Goal: Task Accomplishment & Management: Manage account settings

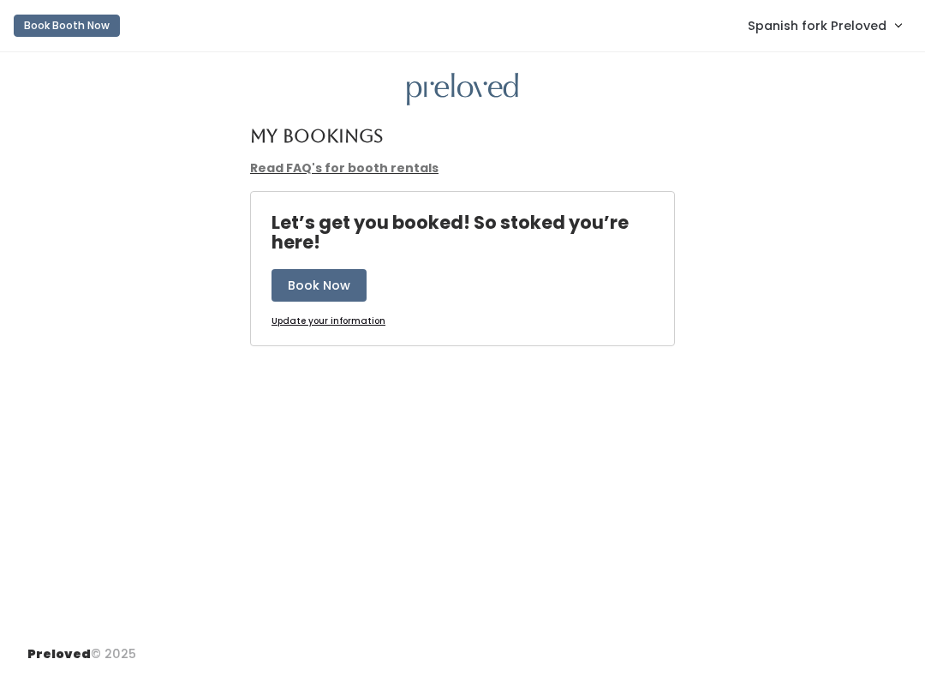
click at [860, 21] on span "Spanish fork Preloved" at bounding box center [817, 25] width 139 height 19
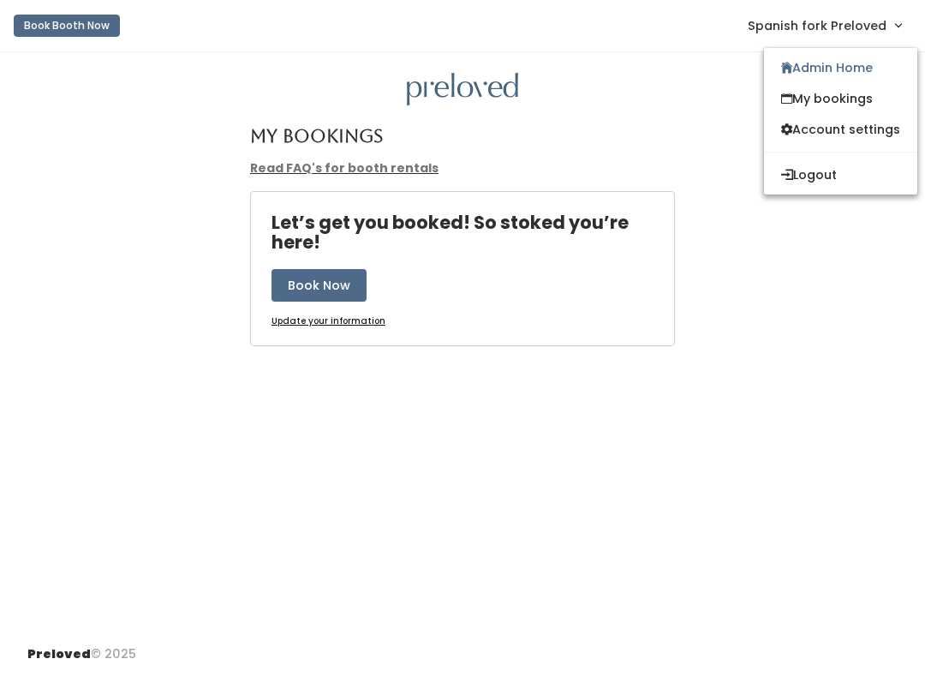
click at [619, 112] on div "My Bookings Read FAQ's for booth rentals Let’s get you booked! So stoked you’re…" at bounding box center [462, 341] width 925 height 579
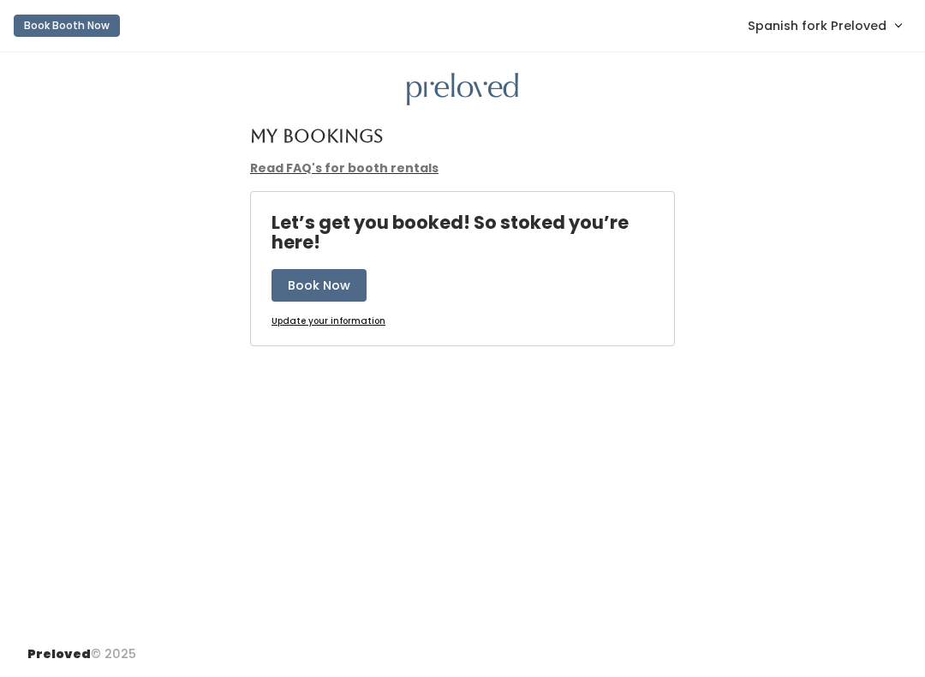
click at [886, 28] on span "Spanish fork Preloved" at bounding box center [817, 25] width 139 height 19
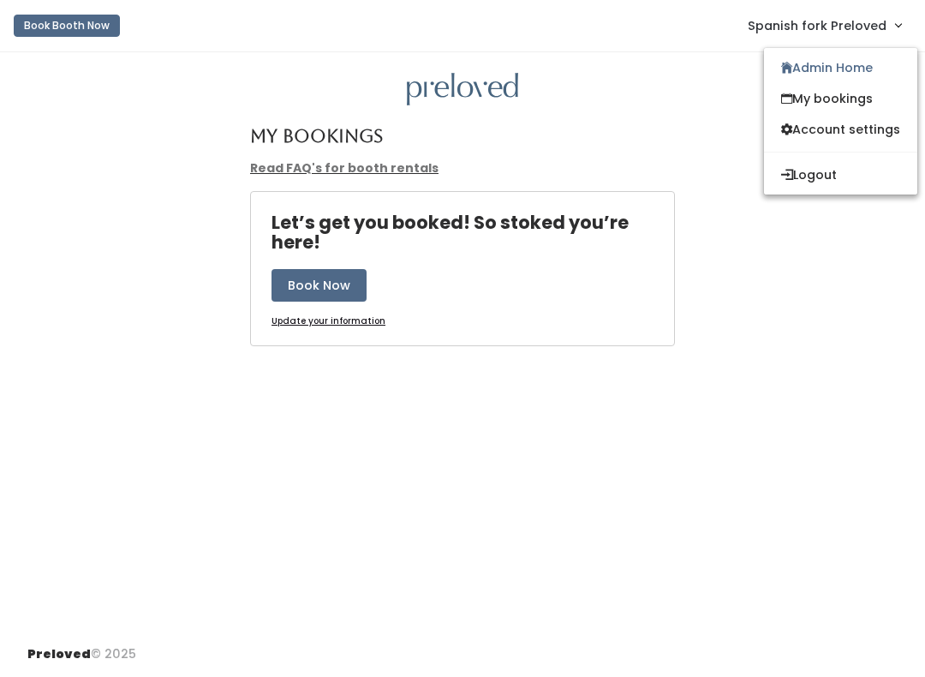
click at [869, 68] on link "Admin Home" at bounding box center [840, 67] width 153 height 31
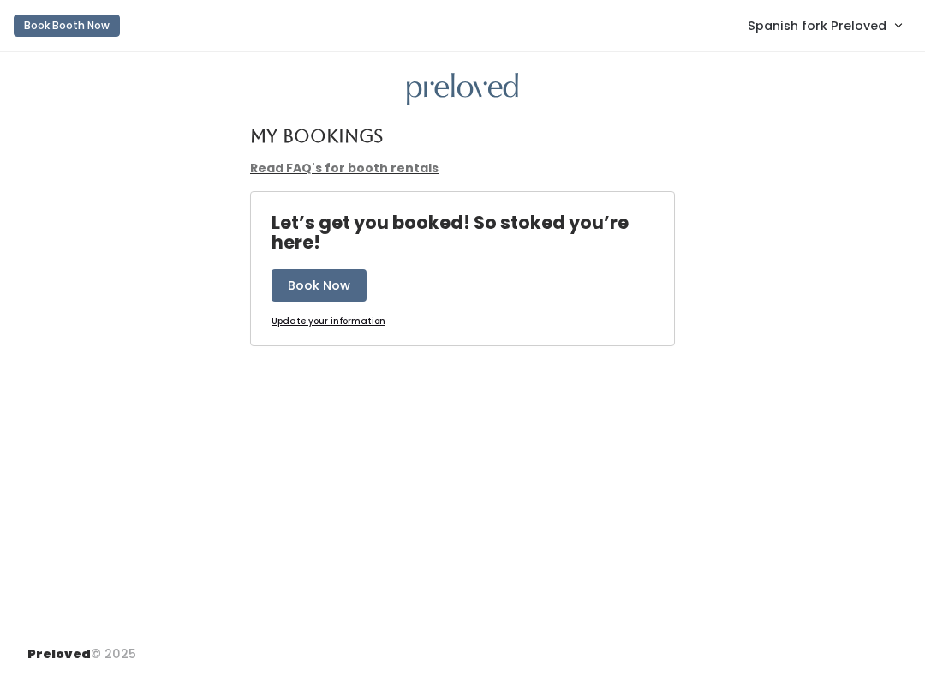
click at [853, 26] on span "Spanish fork Preloved" at bounding box center [817, 25] width 139 height 19
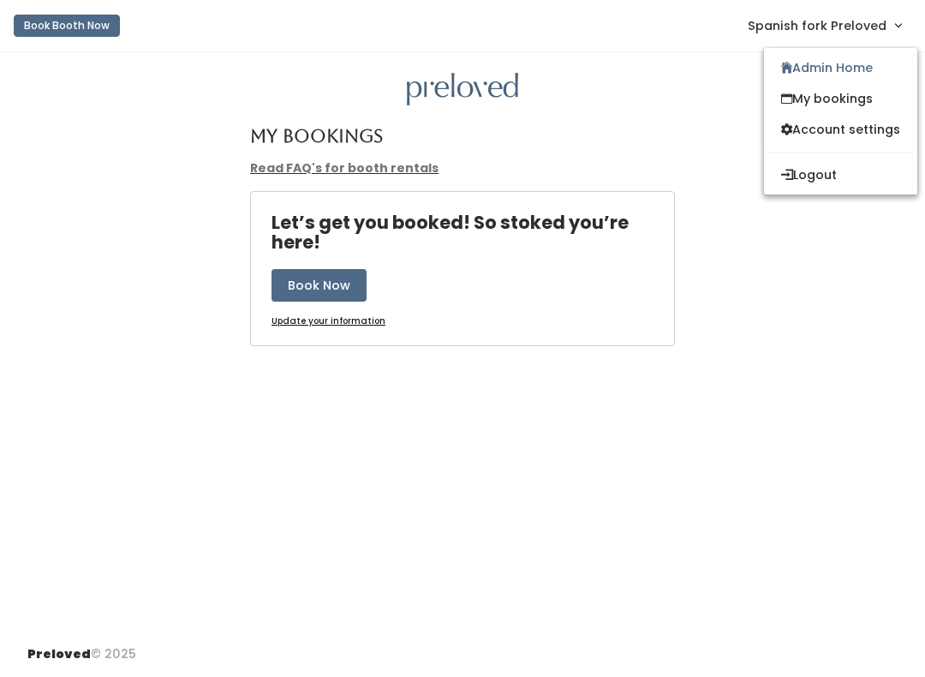
click at [832, 70] on link "Admin Home" at bounding box center [840, 67] width 153 height 31
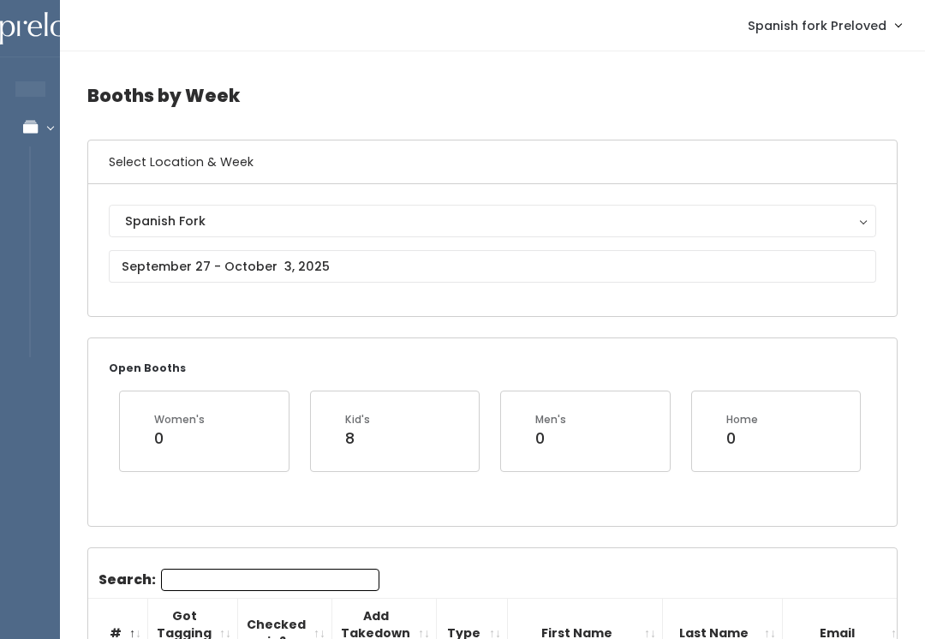
click at [259, 223] on div "Spanish Fork" at bounding box center [492, 221] width 735 height 19
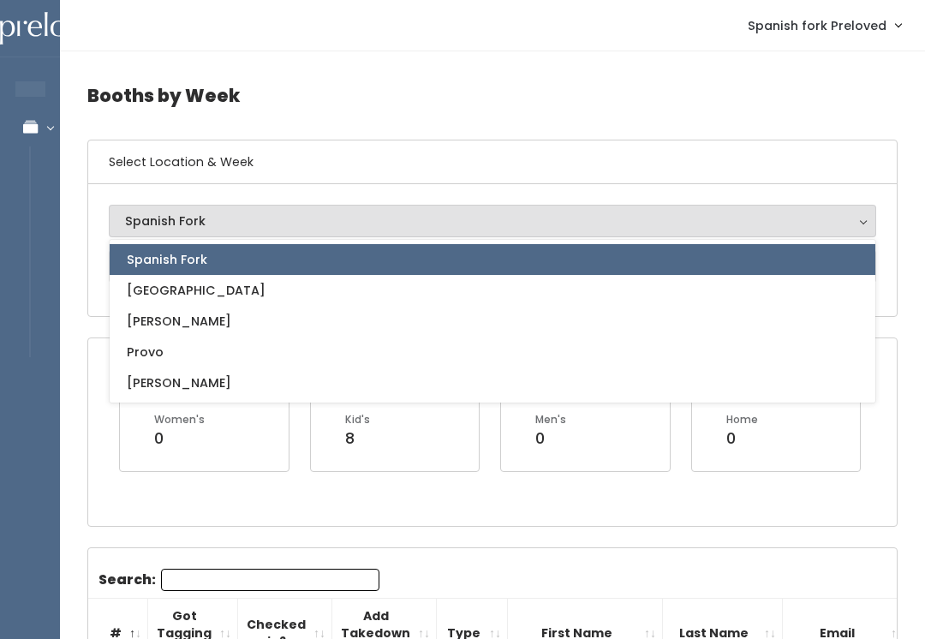
click at [196, 258] on span "Spanish Fork" at bounding box center [167, 259] width 81 height 19
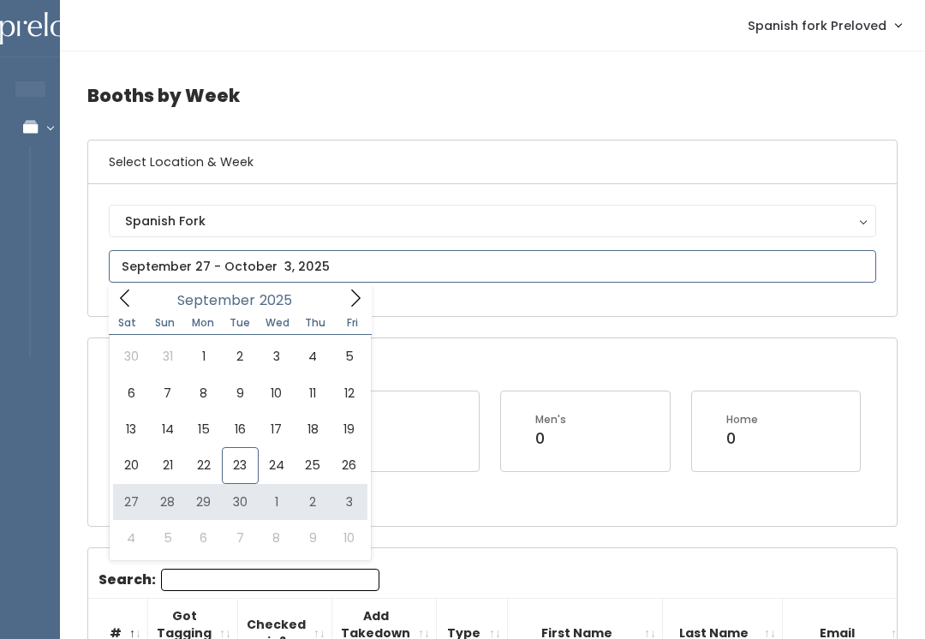
type input "September 27 to October 3"
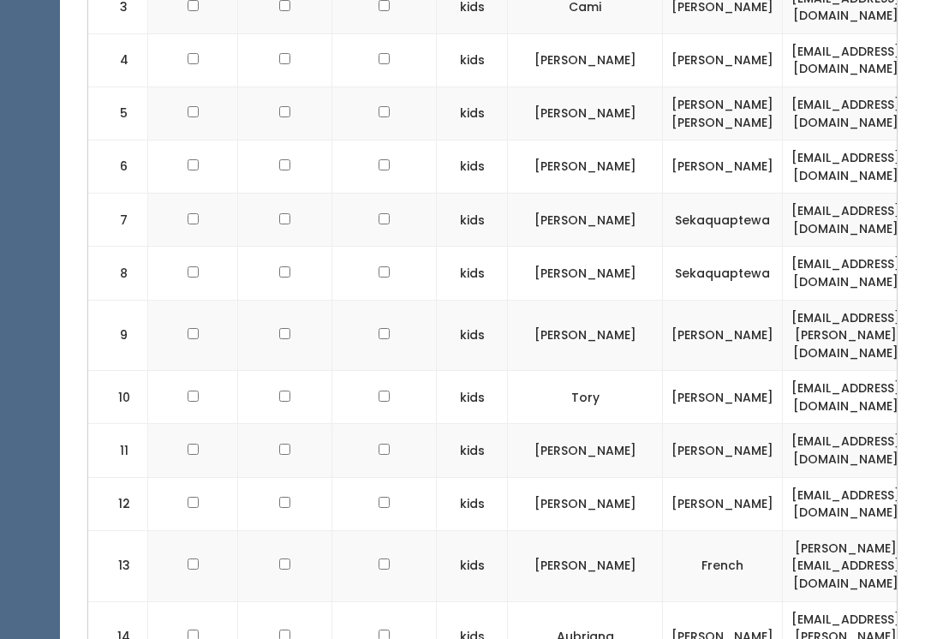
scroll to position [795, 0]
click at [192, 392] on input "checkbox" at bounding box center [193, 397] width 11 height 11
checkbox input "true"
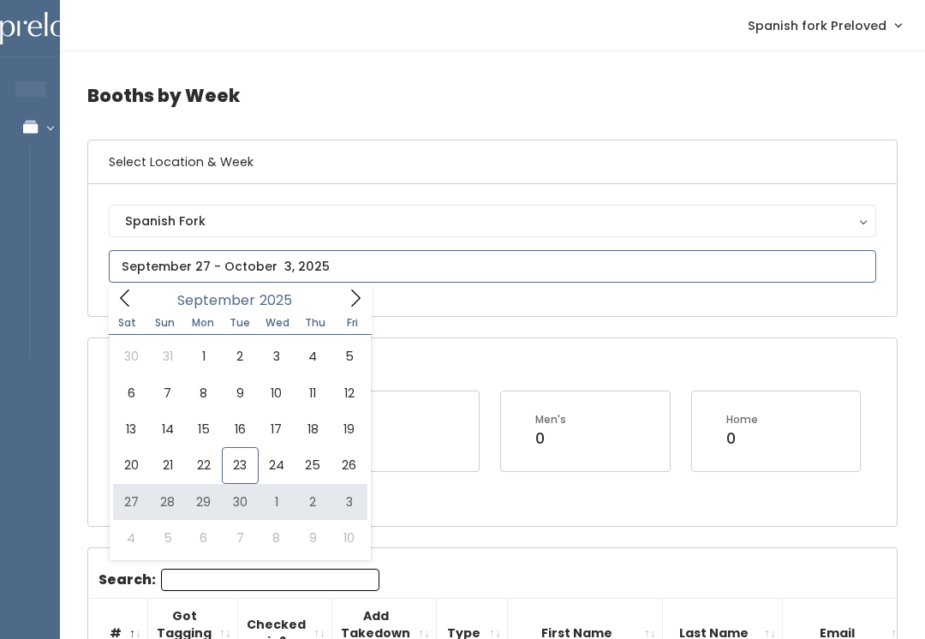
type input "[DATE] to [DATE]"
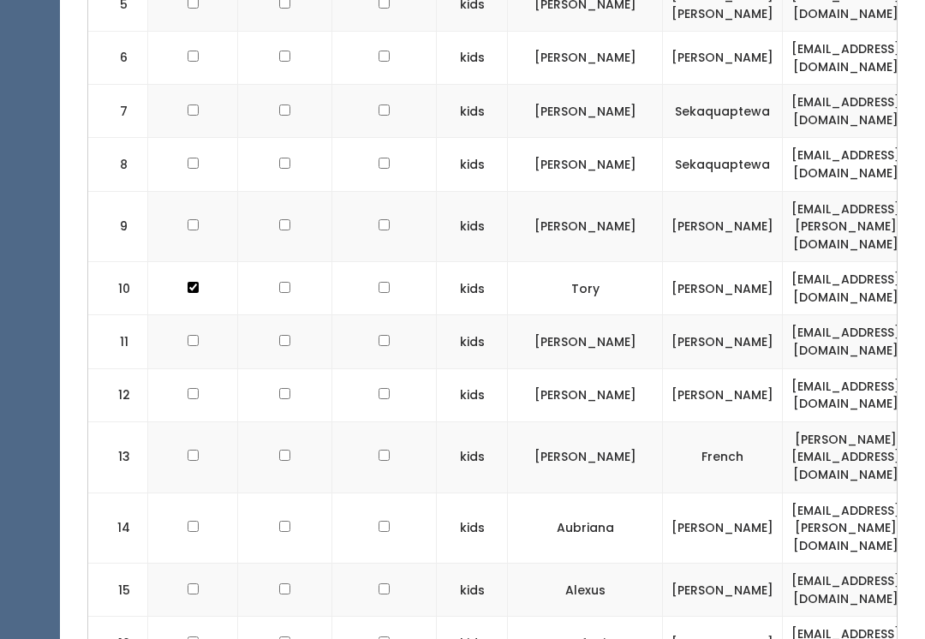
scroll to position [906, 0]
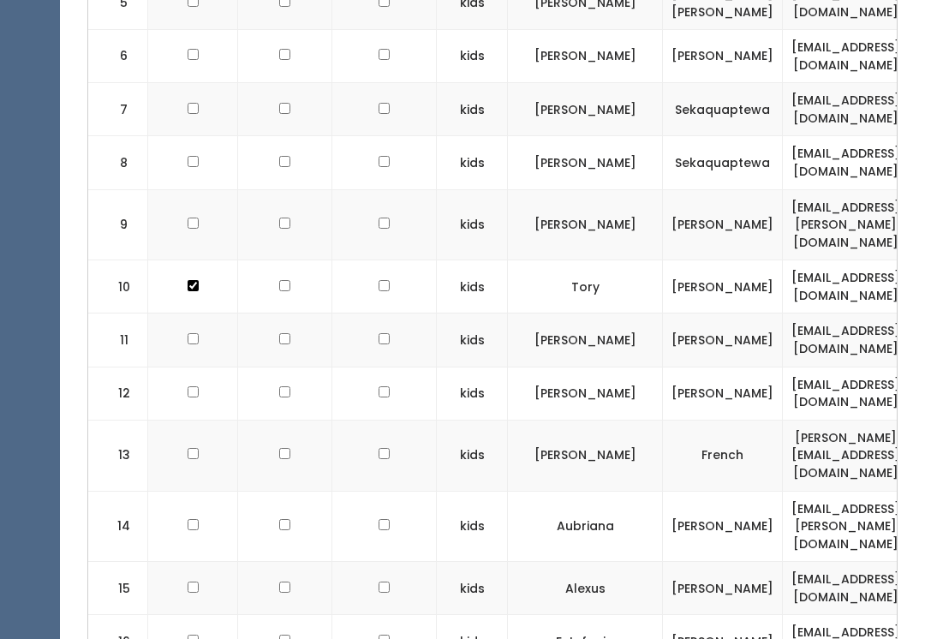
click at [196, 520] on input "checkbox" at bounding box center [193, 525] width 11 height 11
checkbox input "true"
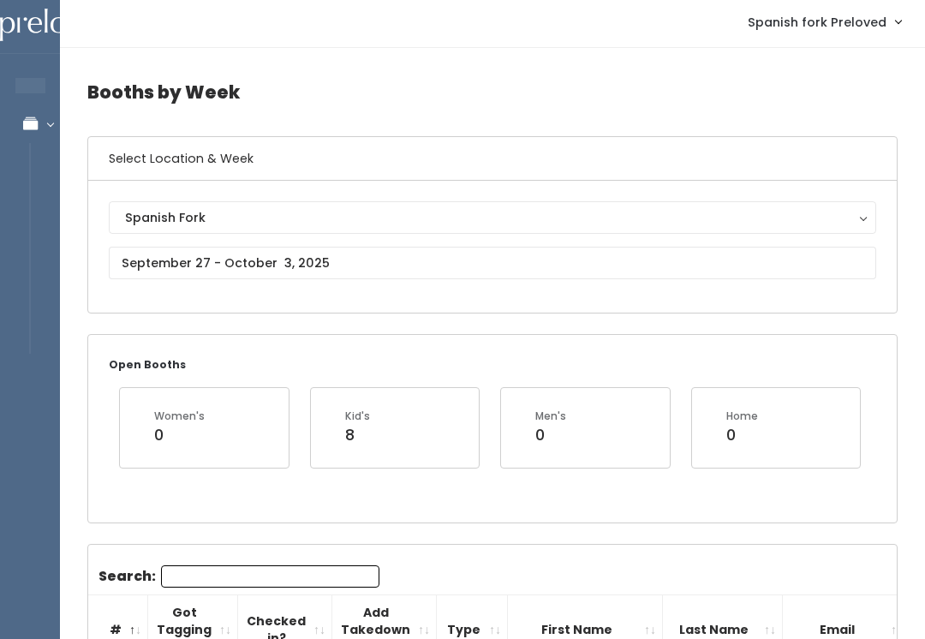
scroll to position [0, 0]
